Goal: Information Seeking & Learning: Learn about a topic

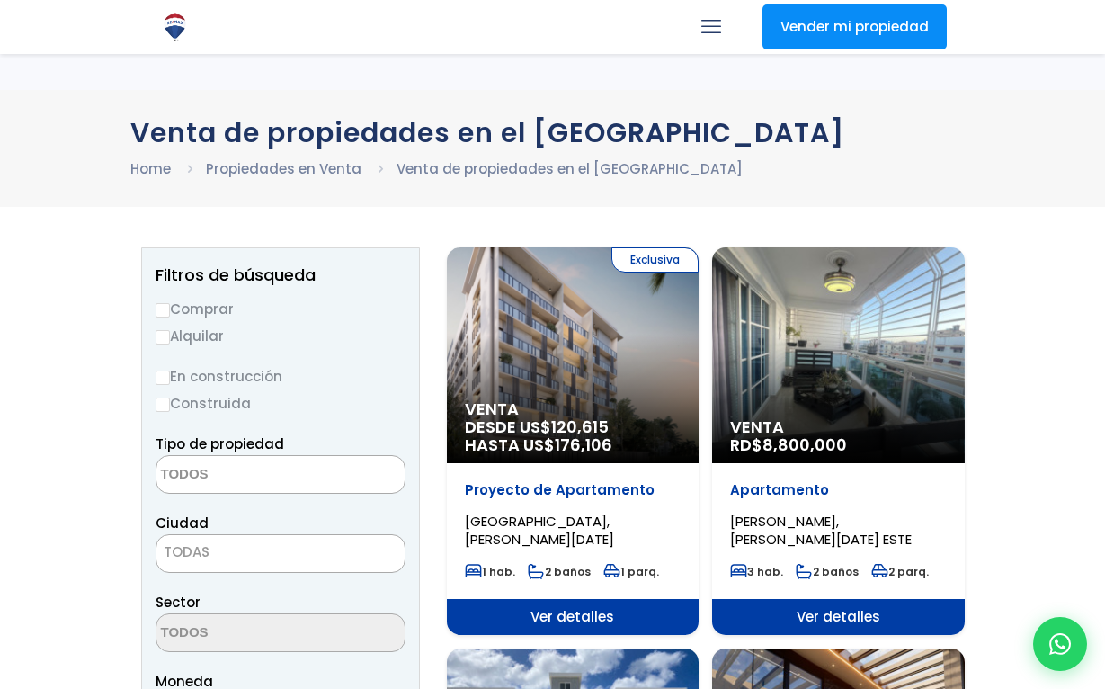
select select
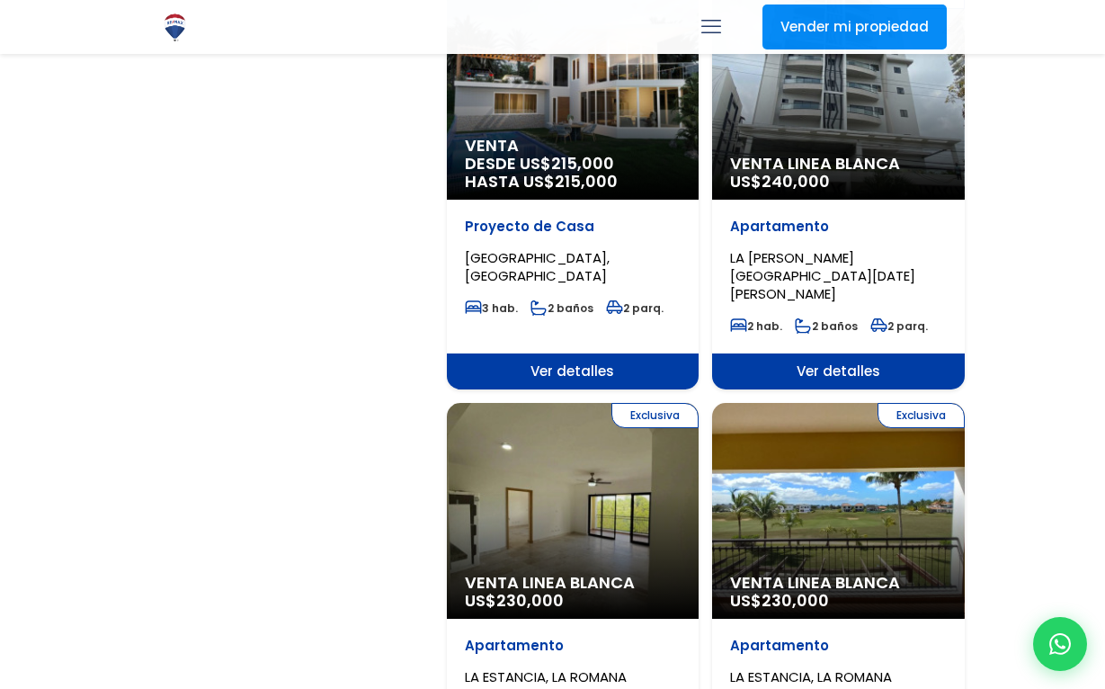
scroll to position [2337, 0]
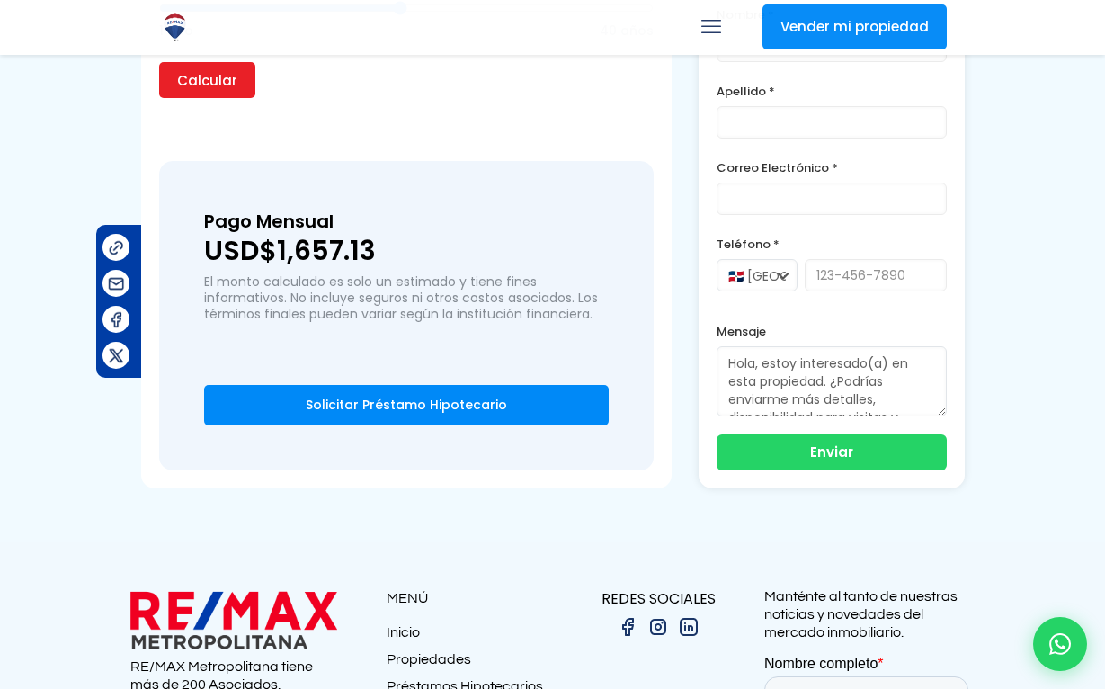
scroll to position [1771, 0]
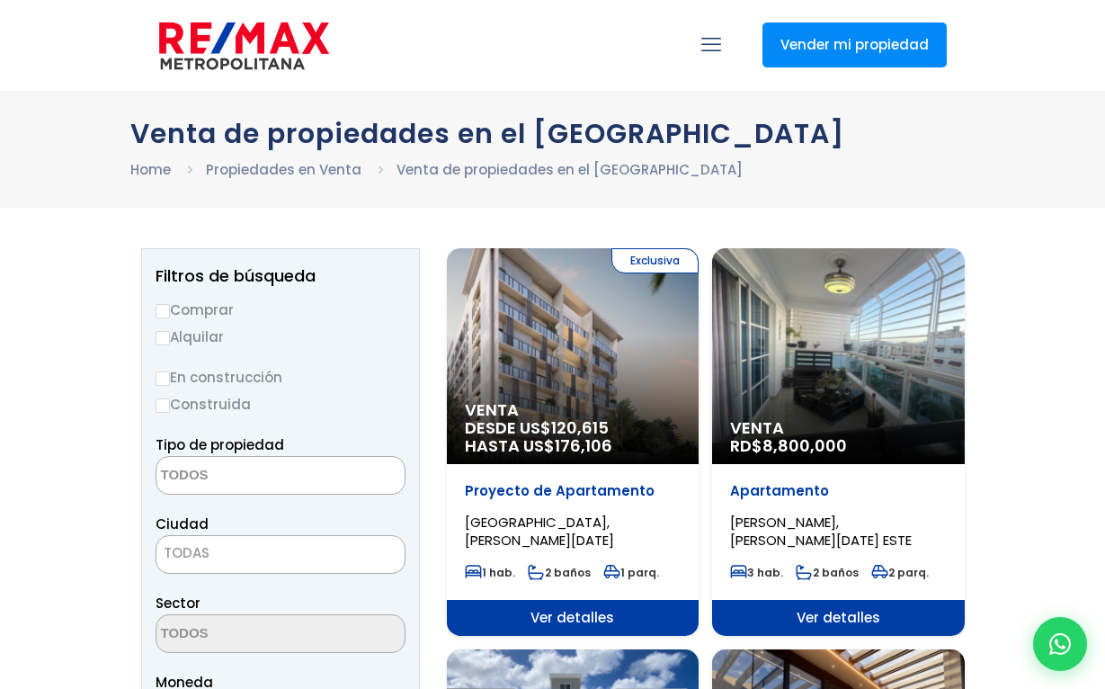
select select
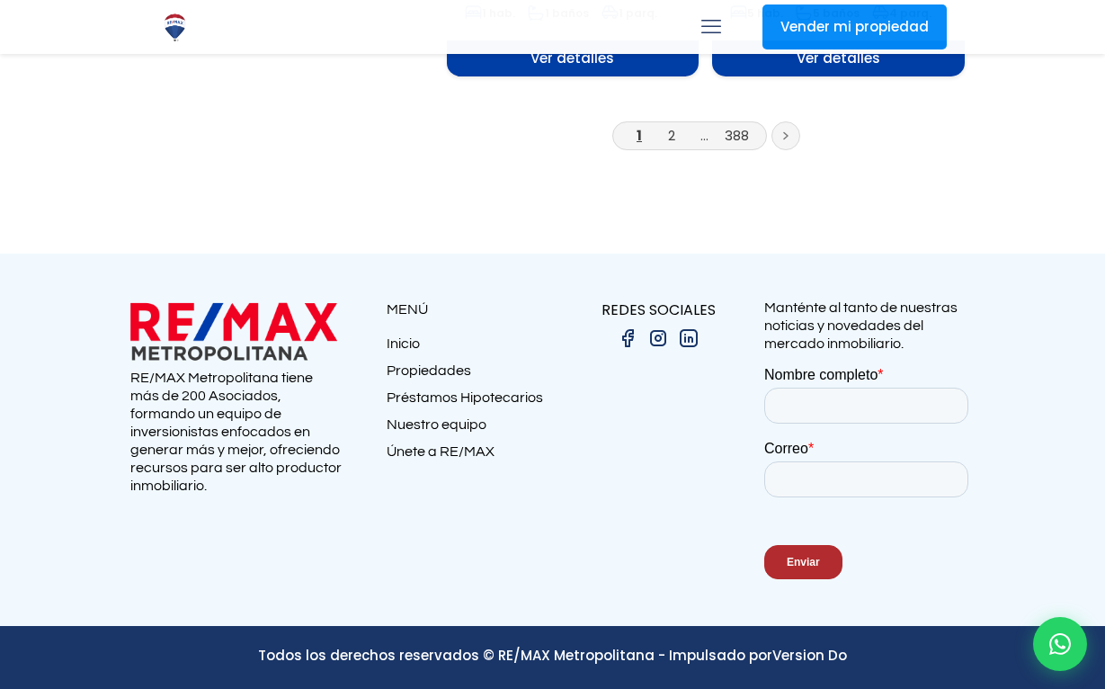
scroll to position [3555, 0]
click at [675, 145] on link "2" at bounding box center [671, 135] width 7 height 19
click at [672, 145] on link "2" at bounding box center [671, 135] width 7 height 19
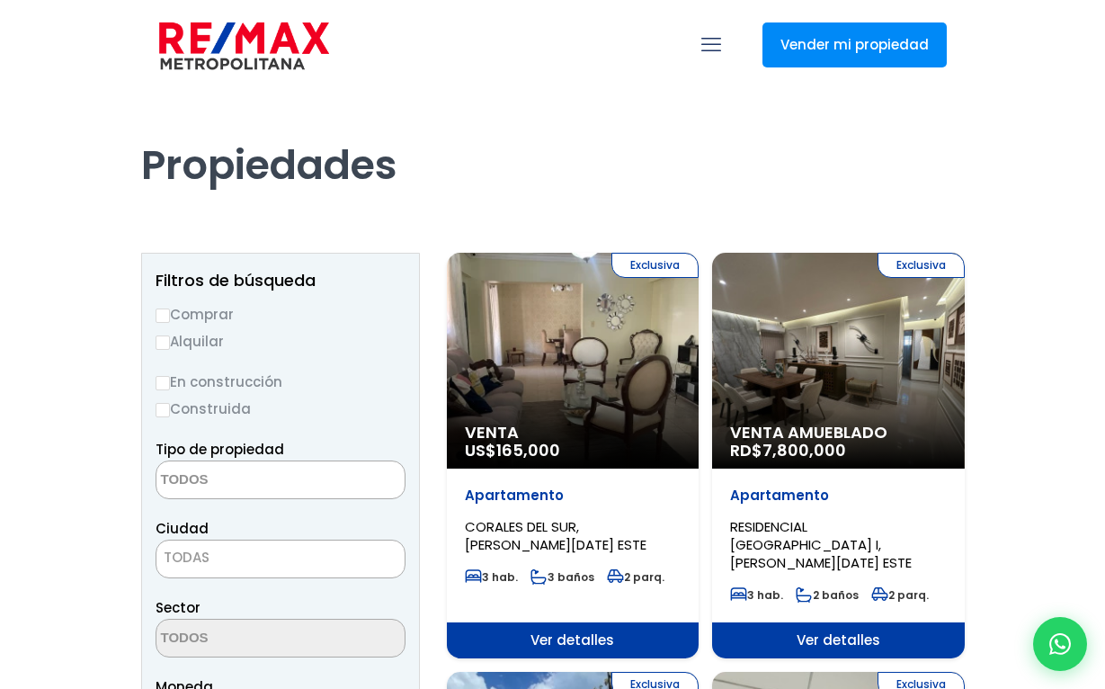
select select
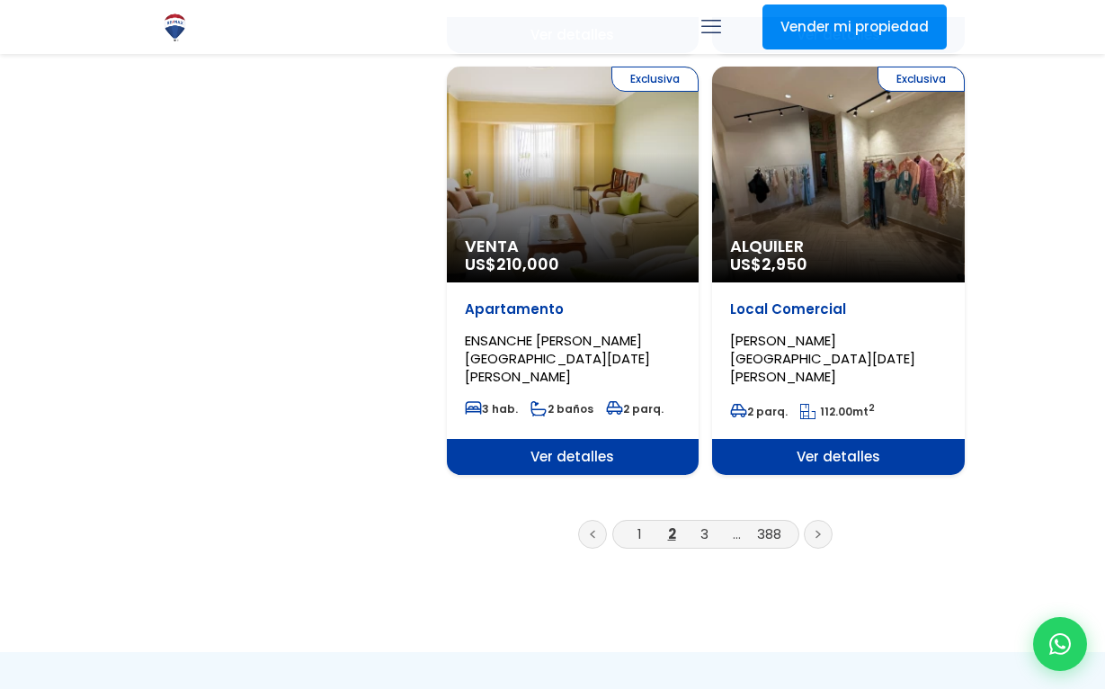
scroll to position [3206, 0]
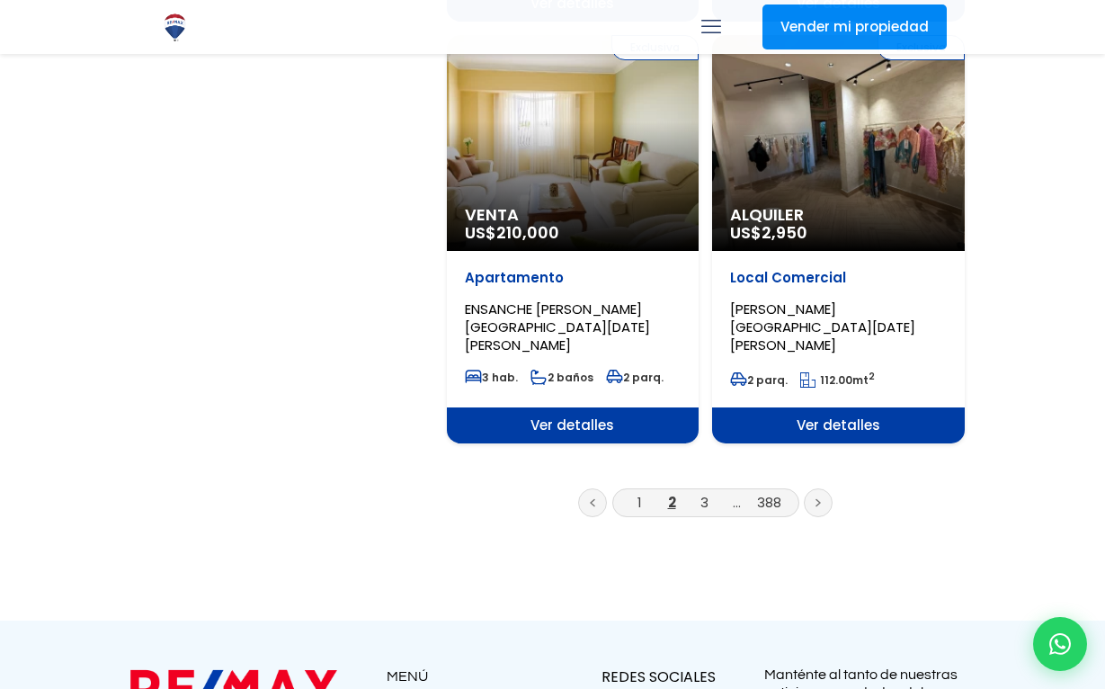
click at [824, 517] on link at bounding box center [818, 502] width 29 height 29
click at [817, 506] on icon at bounding box center [819, 503] width 4 height 6
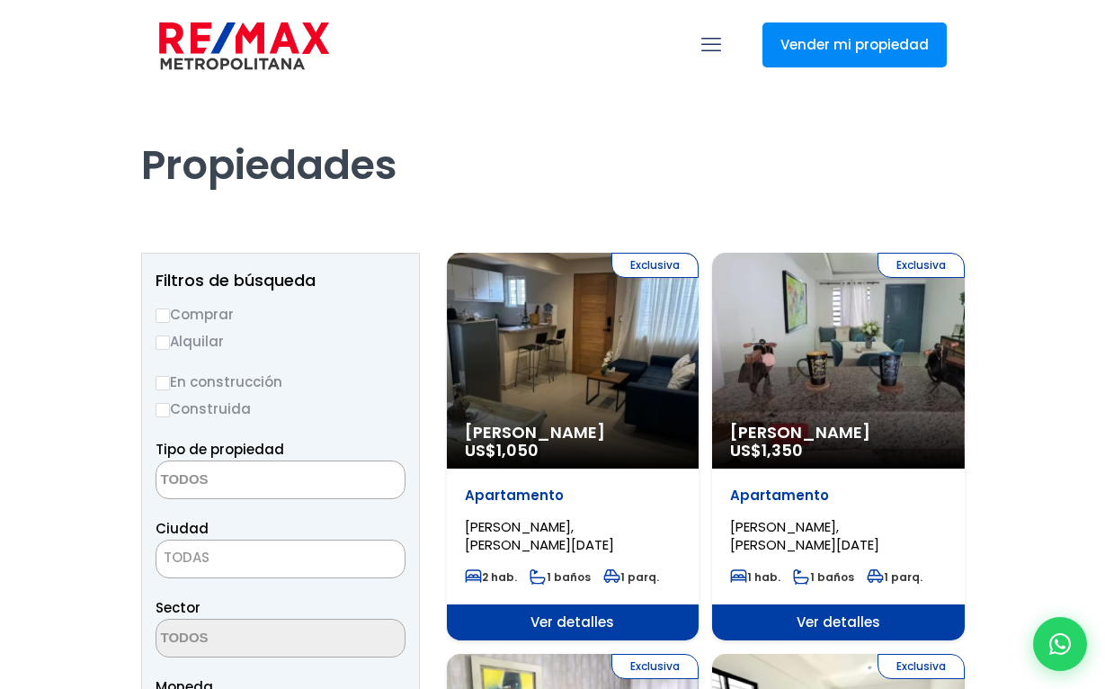
select select
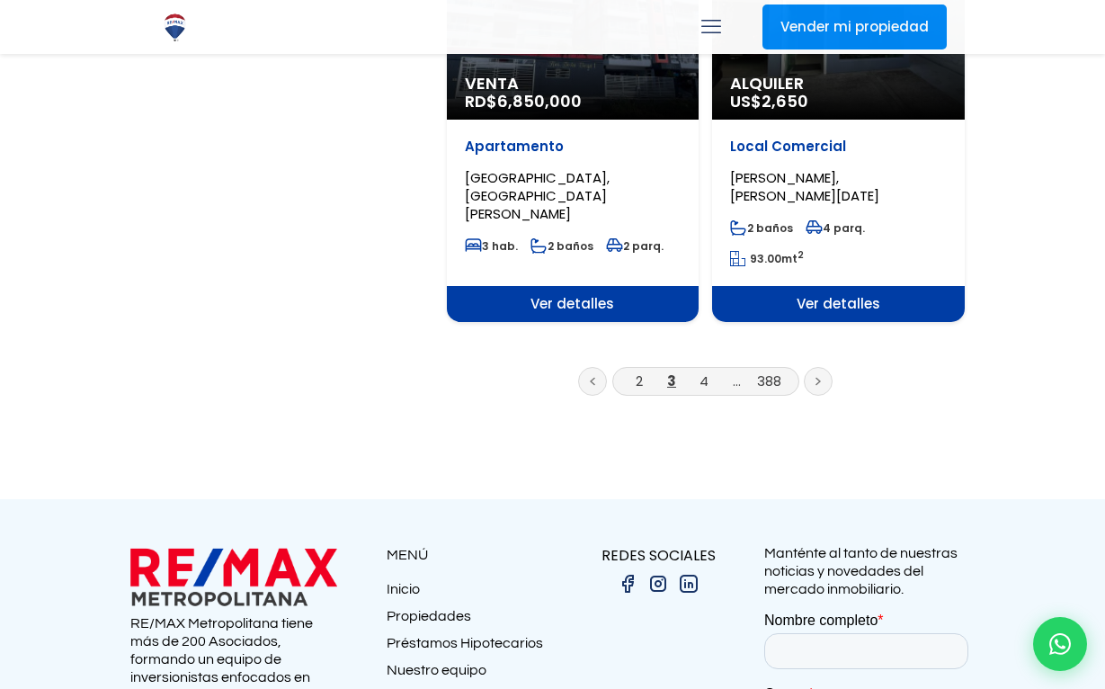
scroll to position [3235, 0]
click at [702, 390] on link "4" at bounding box center [704, 380] width 9 height 19
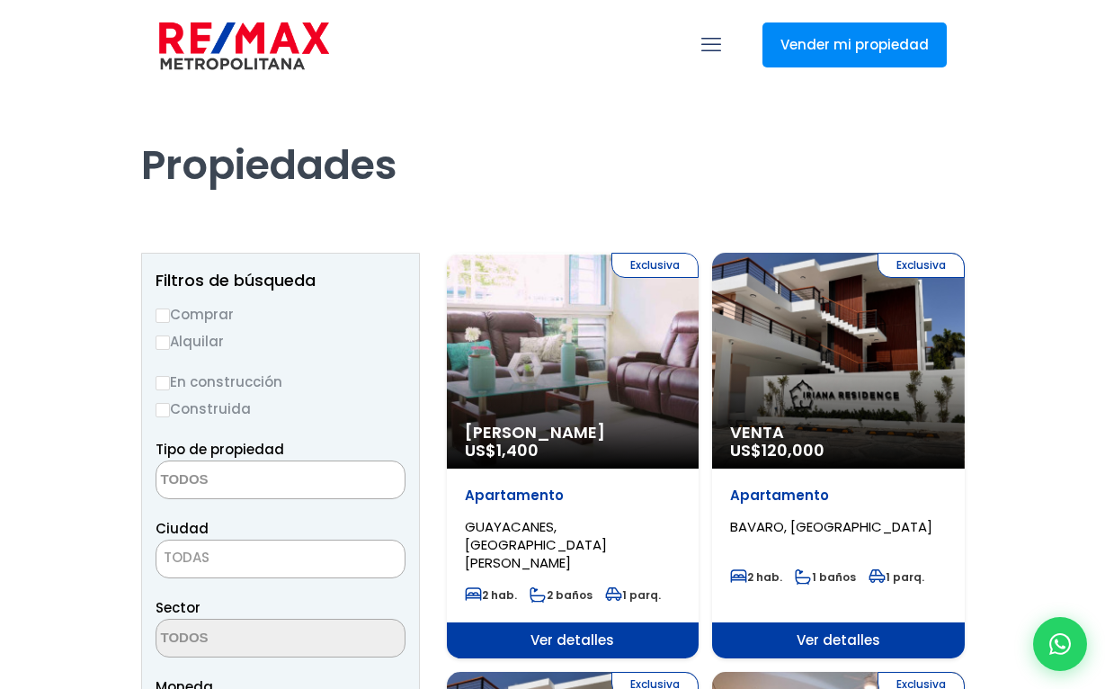
select select
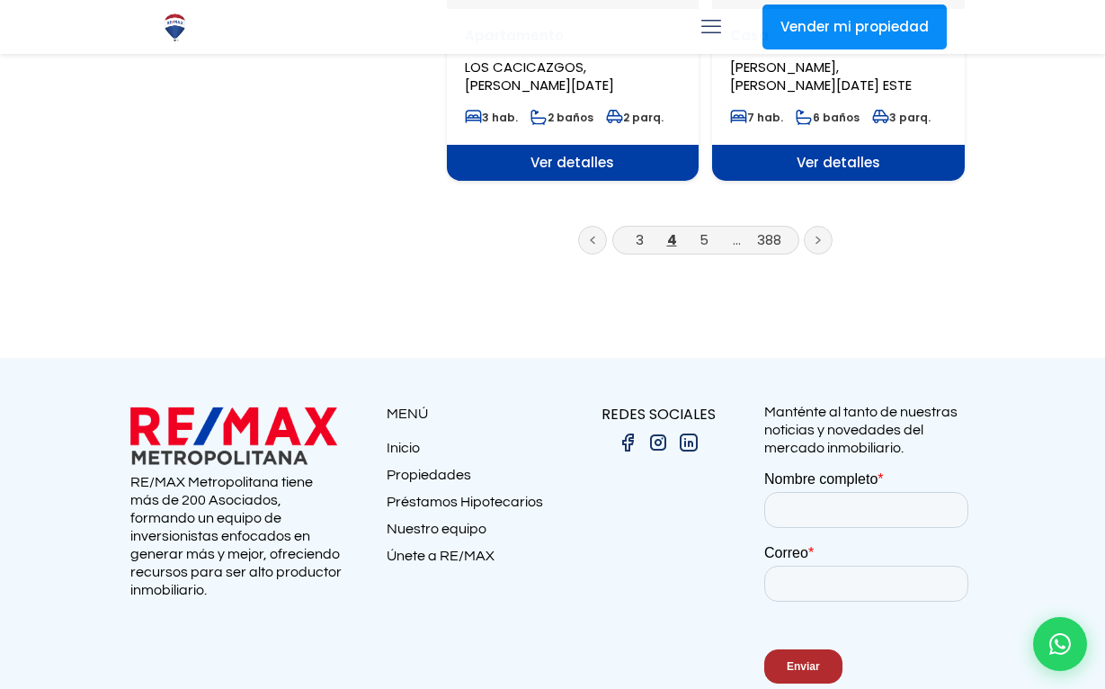
scroll to position [3334, 0]
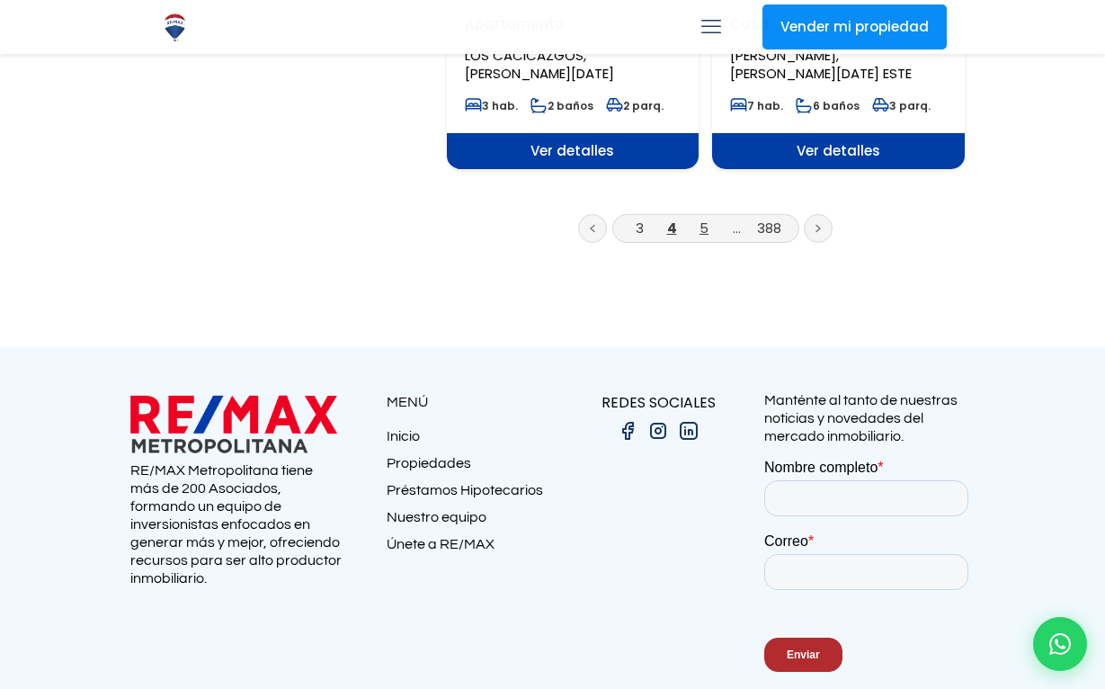
click at [701, 237] on link "5" at bounding box center [704, 228] width 9 height 19
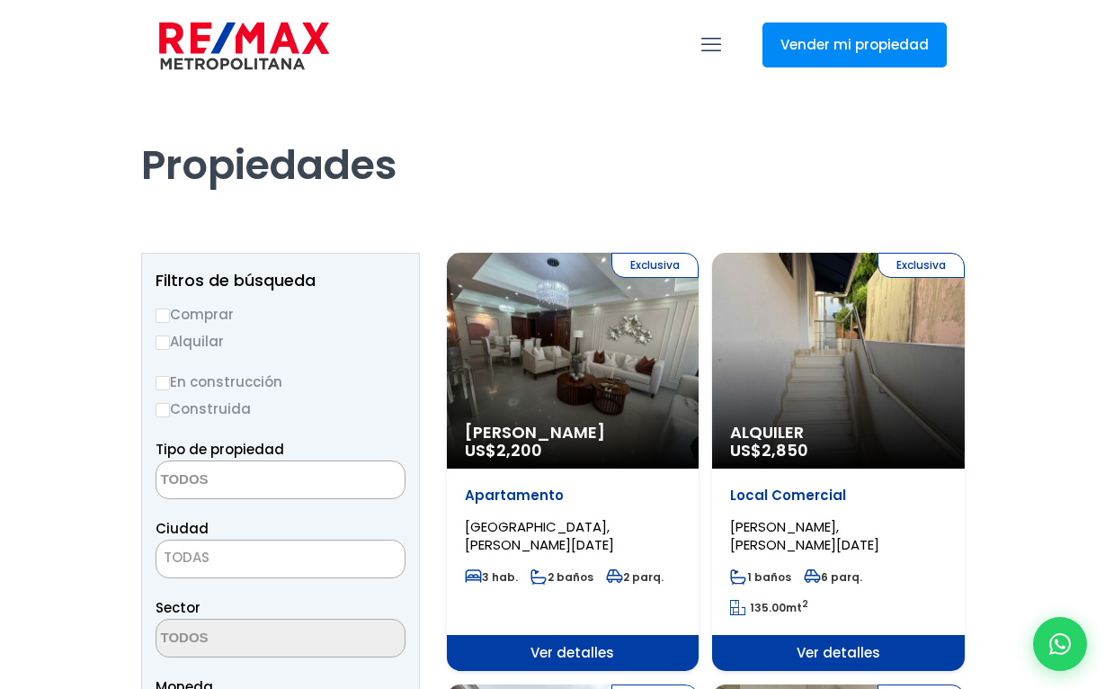
select select
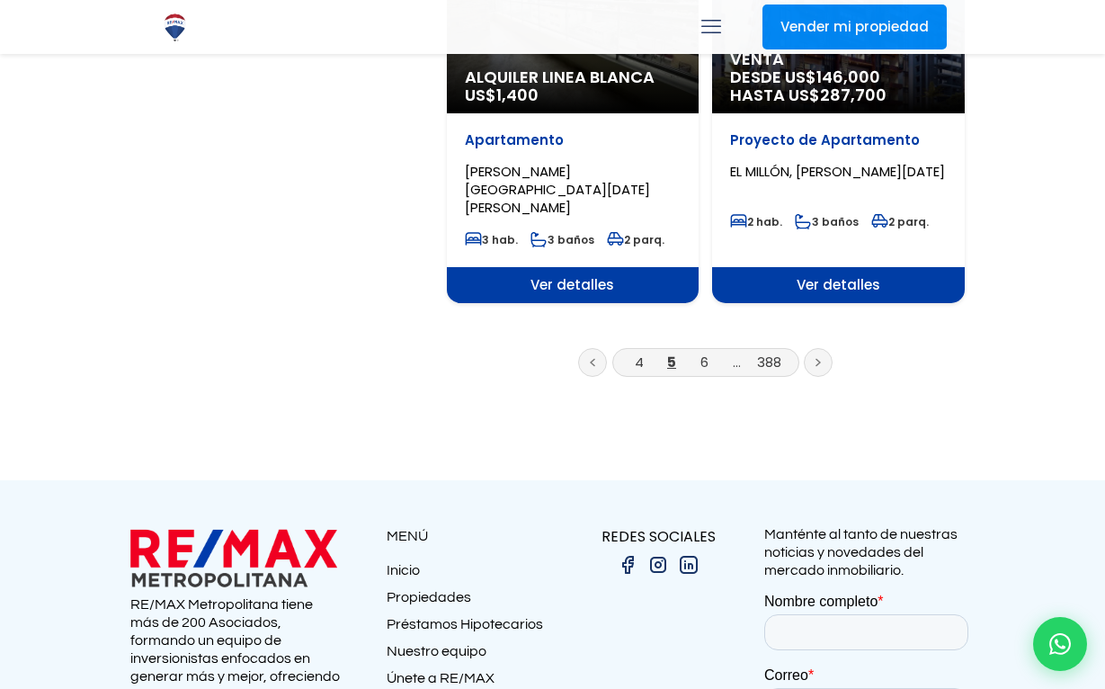
scroll to position [3216, 0]
